Goal: Task Accomplishment & Management: Manage account settings

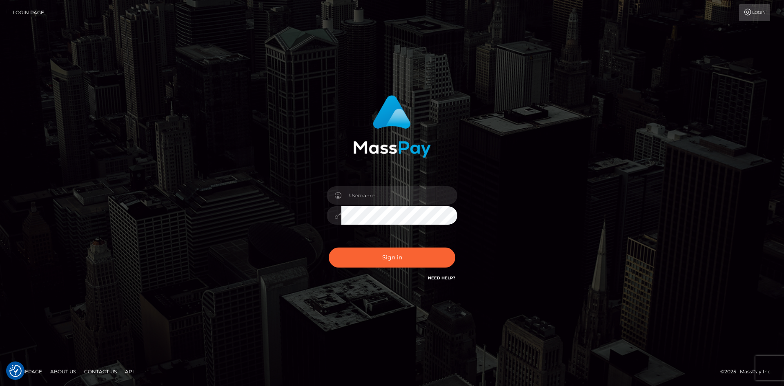
drag, startPoint x: 570, startPoint y: 212, endPoint x: 503, endPoint y: 206, distance: 66.8
click at [570, 212] on div "Sign in" at bounding box center [392, 193] width 466 height 208
drag, startPoint x: 386, startPoint y: 203, endPoint x: 389, endPoint y: 205, distance: 4.2
click at [386, 203] on input "text" at bounding box center [399, 195] width 116 height 18
type input "Stephane.mvp2"
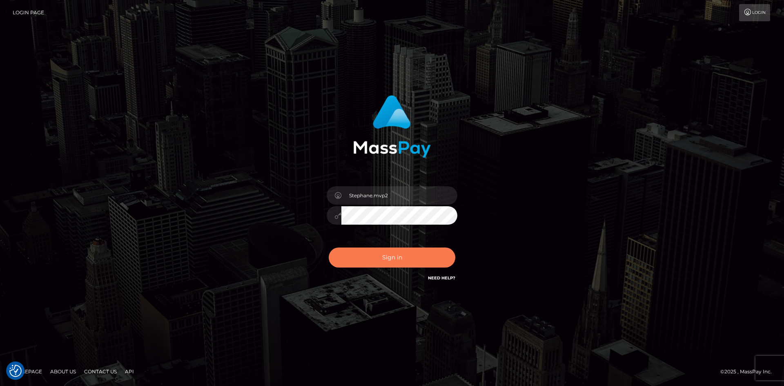
click at [386, 254] on button "Sign in" at bounding box center [392, 258] width 127 height 20
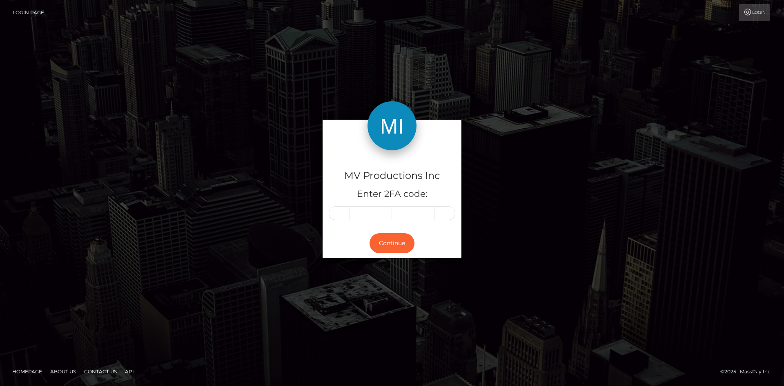
click at [341, 215] on input "text" at bounding box center [339, 213] width 21 height 14
type input "2"
type input "6"
type input "5"
type input "6"
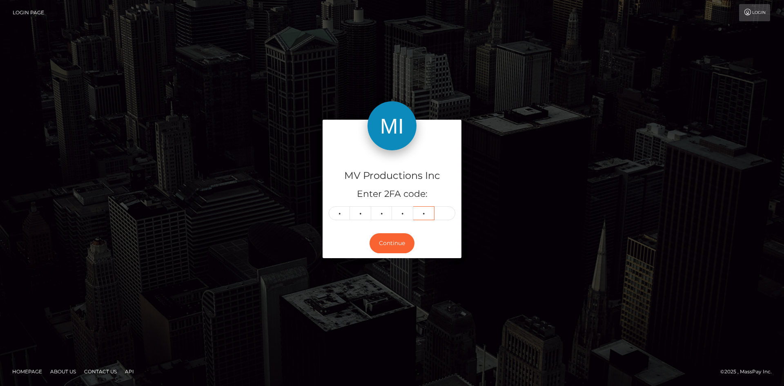
type input "5"
type input "0"
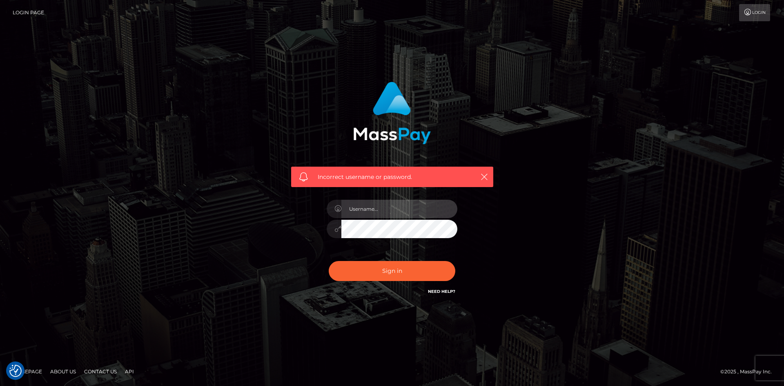
click at [390, 203] on input "text" at bounding box center [399, 209] width 116 height 18
type input "Stephane.mvp2"
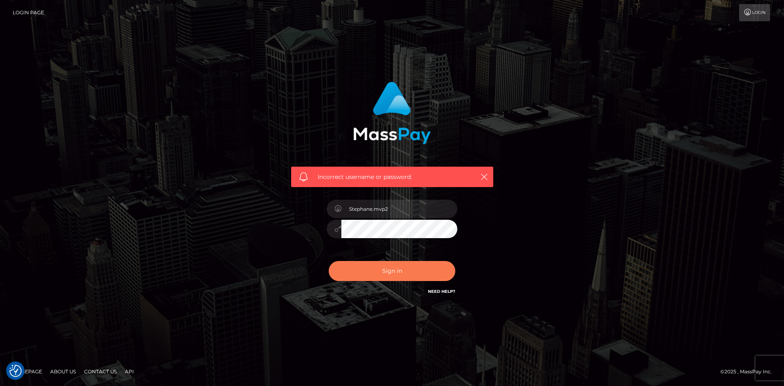
click at [405, 263] on button "Sign in" at bounding box center [392, 271] width 127 height 20
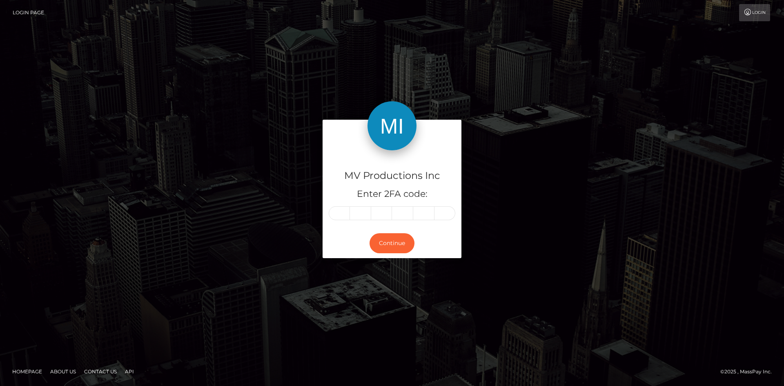
click at [333, 212] on input "text" at bounding box center [339, 213] width 21 height 14
click at [334, 208] on input "text" at bounding box center [339, 213] width 21 height 14
click at [338, 213] on input "text" at bounding box center [339, 213] width 21 height 14
click at [326, 219] on div "MV Productions Inc Enter 2FA code:" at bounding box center [392, 189] width 139 height 78
click at [362, 211] on input "text" at bounding box center [360, 213] width 21 height 14
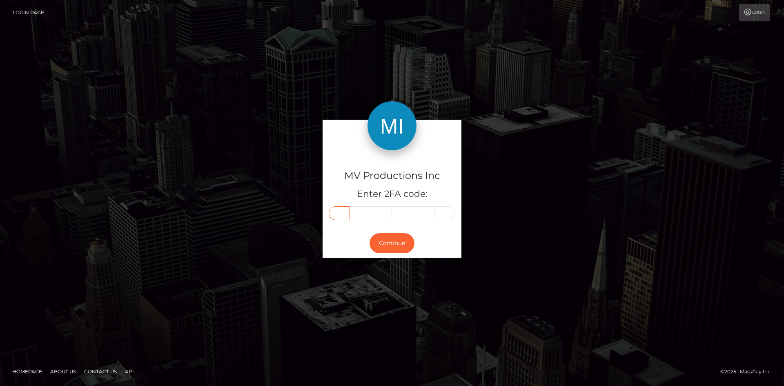
click at [332, 210] on input "text" at bounding box center [339, 213] width 21 height 14
click at [338, 217] on input "text" at bounding box center [339, 213] width 21 height 14
click at [339, 216] on input "text" at bounding box center [339, 213] width 21 height 14
type input "1"
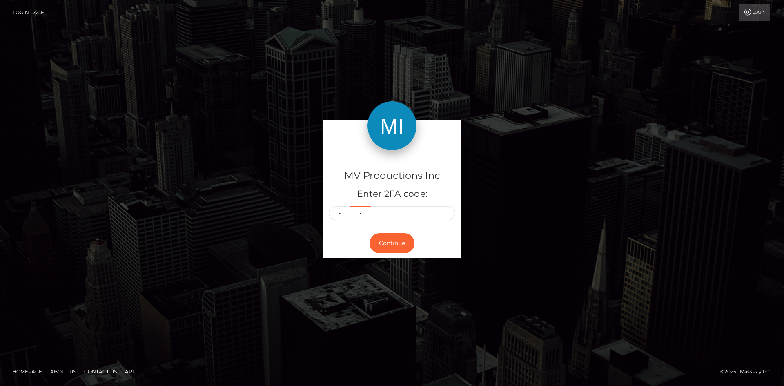
type input "9"
type input "7"
type input "6"
type input "8"
type input "5"
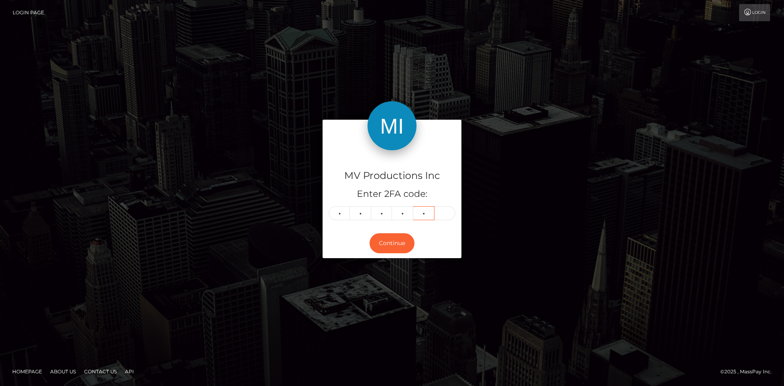
type input "1"
type input "3"
click at [393, 245] on button "Continue" at bounding box center [392, 243] width 45 height 20
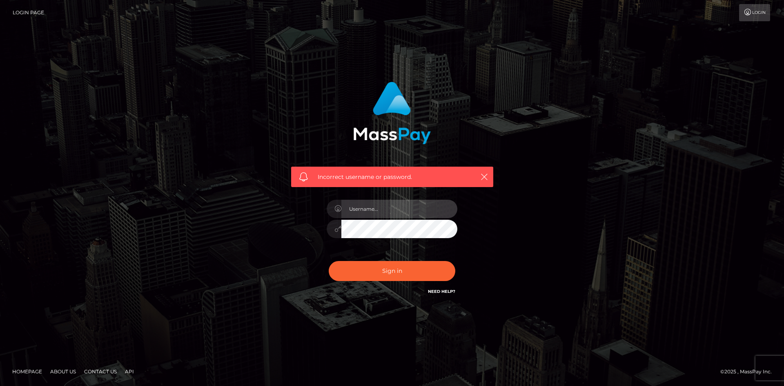
click at [355, 205] on input "text" at bounding box center [399, 209] width 116 height 18
click at [384, 210] on input "text" at bounding box center [399, 209] width 116 height 18
type input "Stephane.mvp2"
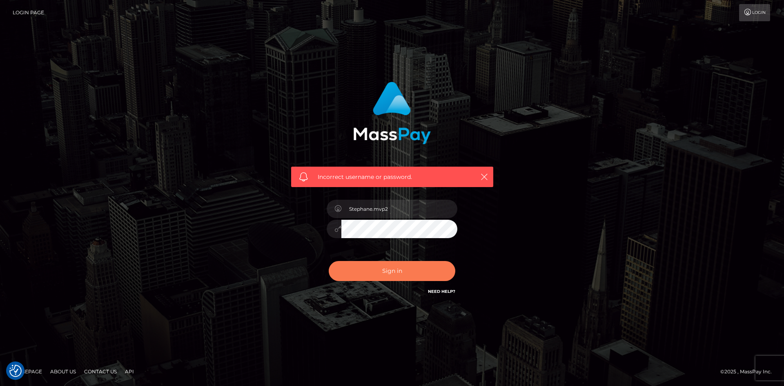
click at [384, 273] on button "Sign in" at bounding box center [392, 271] width 127 height 20
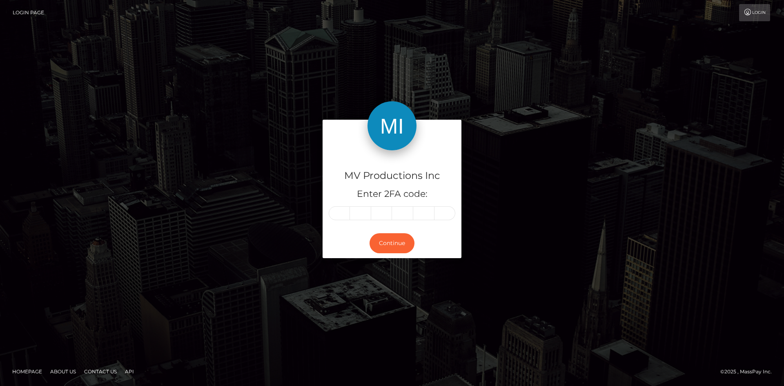
click at [343, 214] on input "text" at bounding box center [339, 213] width 21 height 14
type input "3"
type input "1"
type input "6"
type input "9"
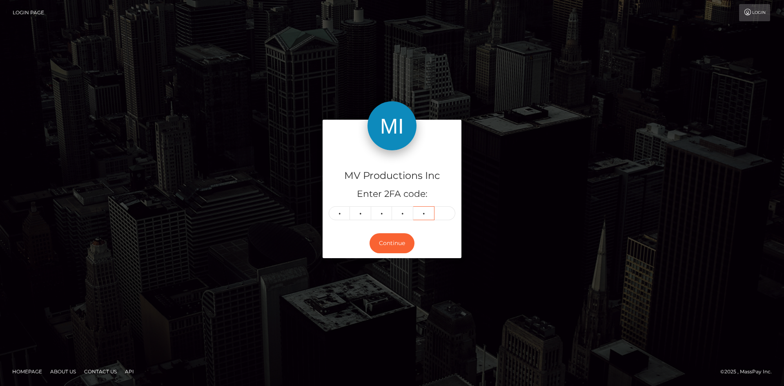
type input "1"
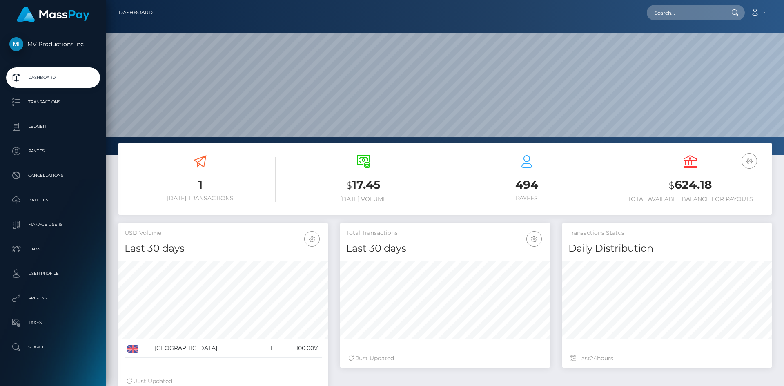
scroll to position [145, 210]
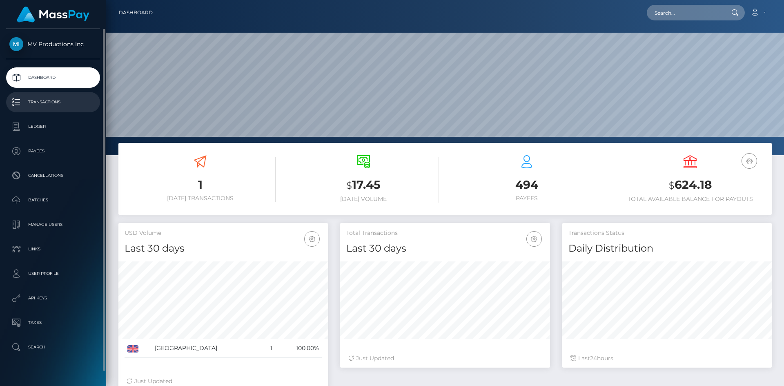
click at [52, 104] on p "Transactions" at bounding box center [52, 102] width 87 height 12
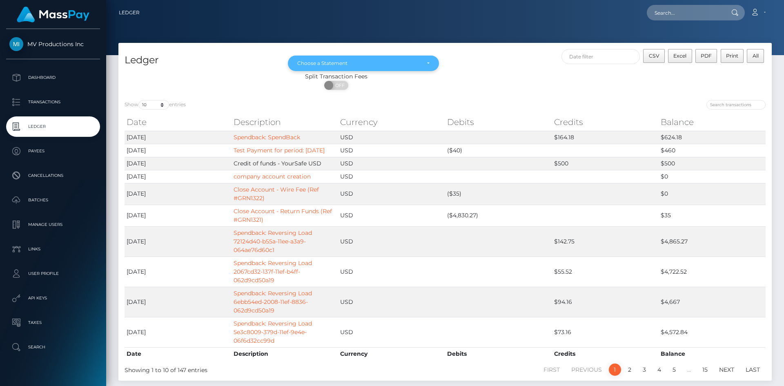
click at [332, 67] on div "Choose a Statement" at bounding box center [363, 64] width 151 height 16
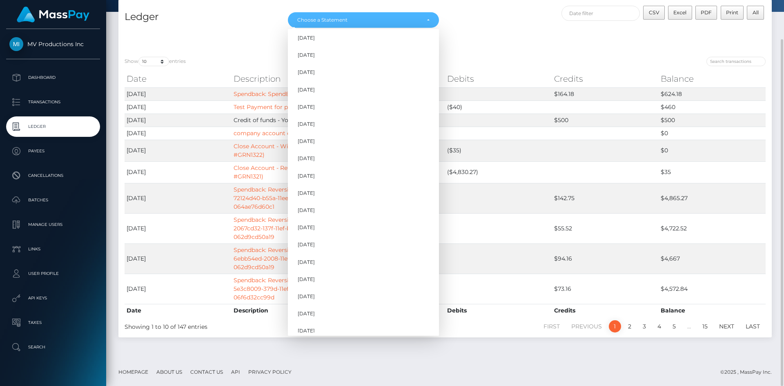
scroll to position [182, 0]
click at [322, 311] on link "[DATE]" at bounding box center [363, 307] width 151 height 15
select select "[DATE]"
